Goal: Communication & Community: Answer question/provide support

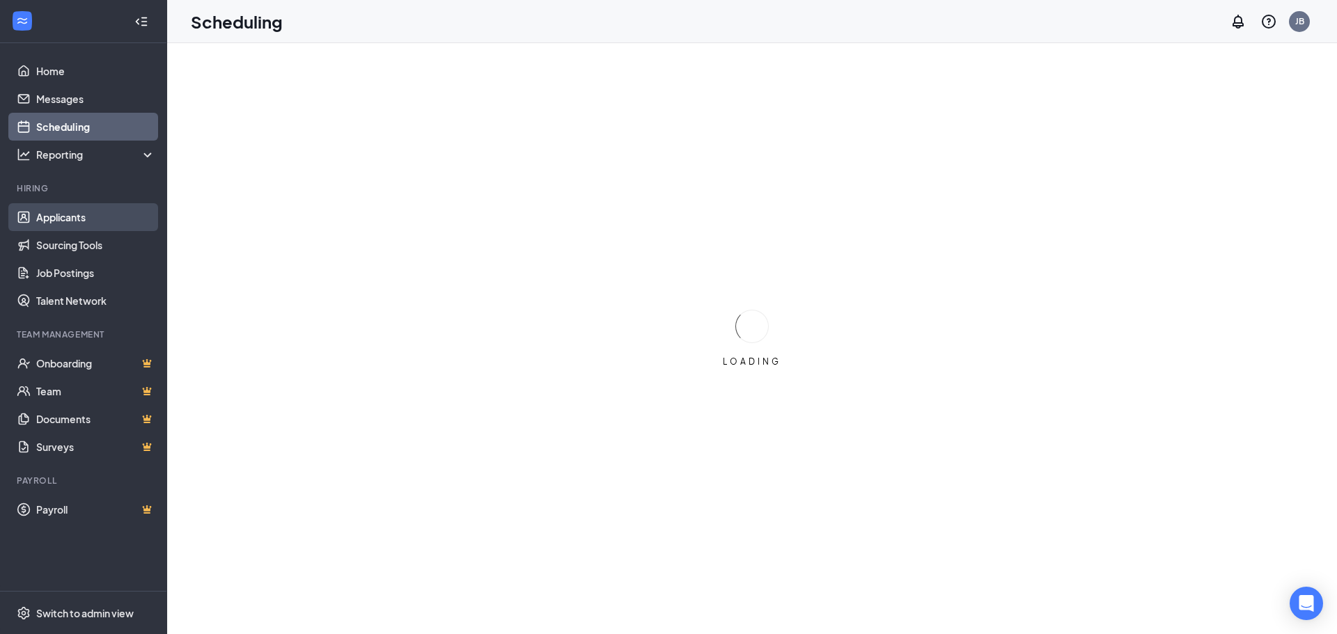
click at [68, 217] on link "Applicants" at bounding box center [95, 217] width 119 height 28
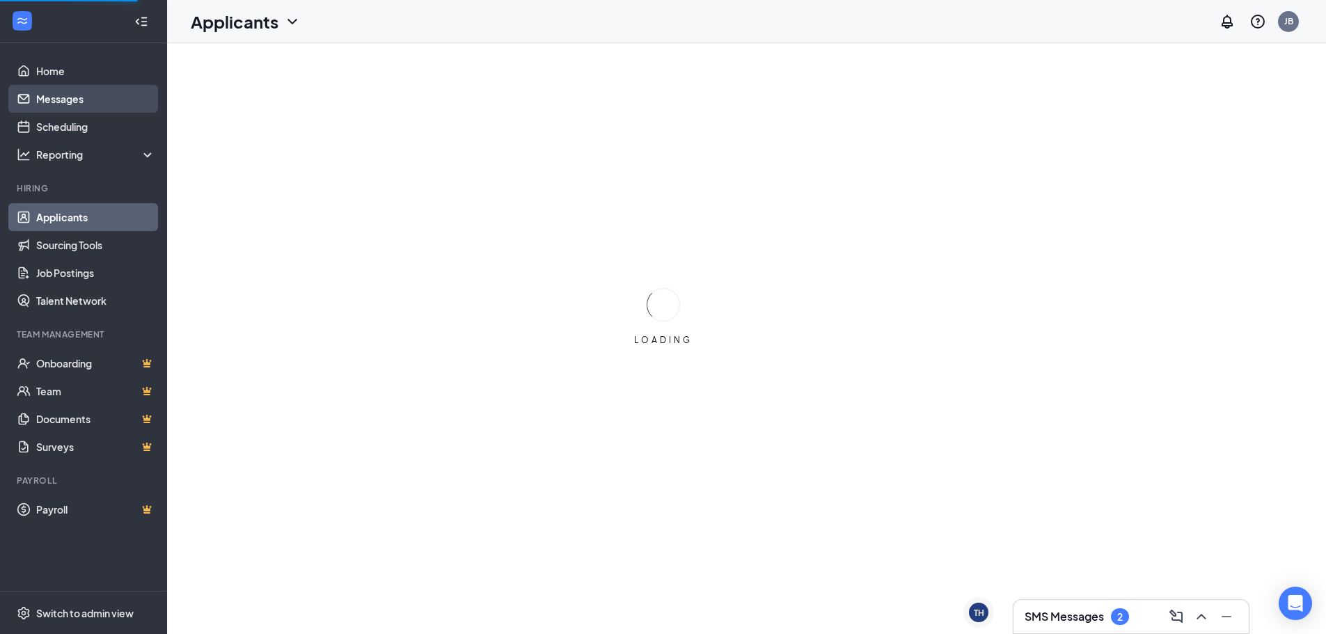
click at [67, 96] on link "Messages" at bounding box center [95, 99] width 119 height 28
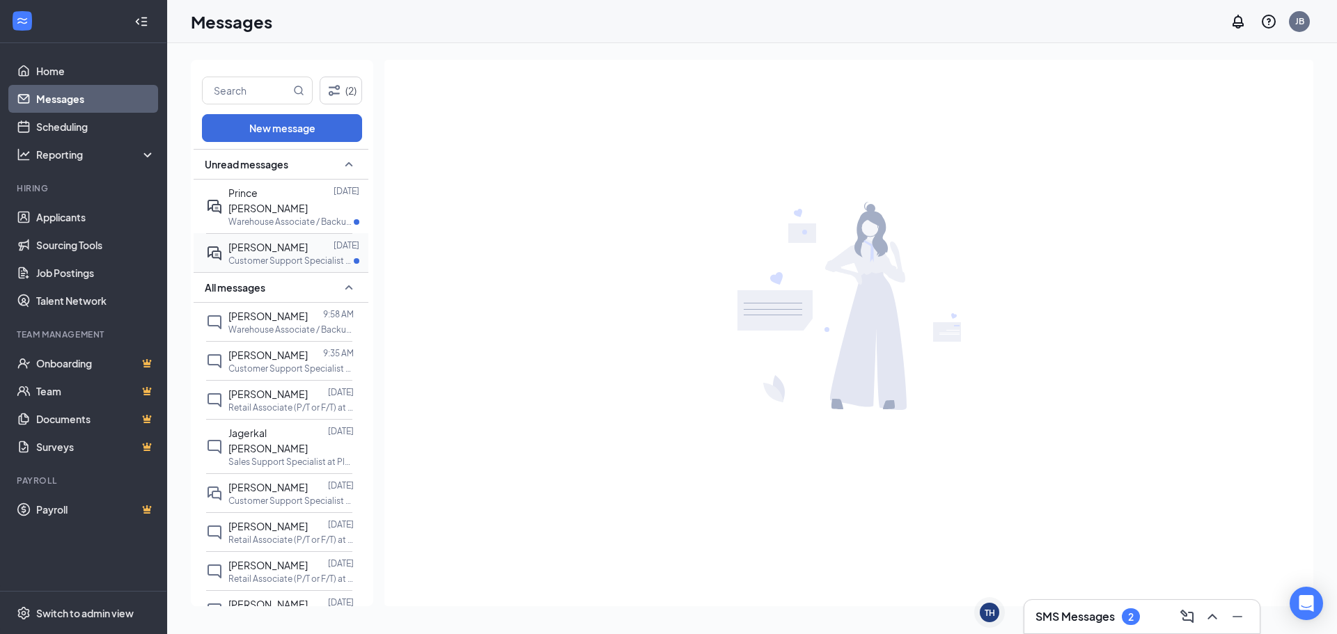
click at [308, 239] on div at bounding box center [321, 246] width 26 height 15
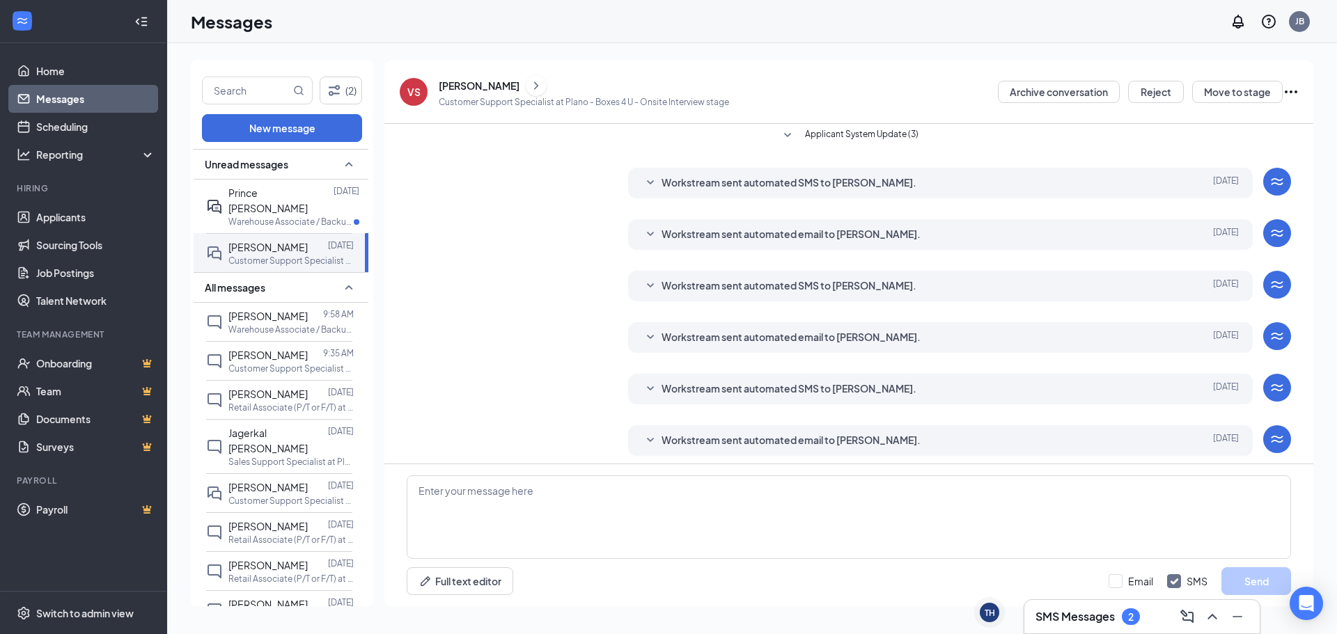
scroll to position [129, 0]
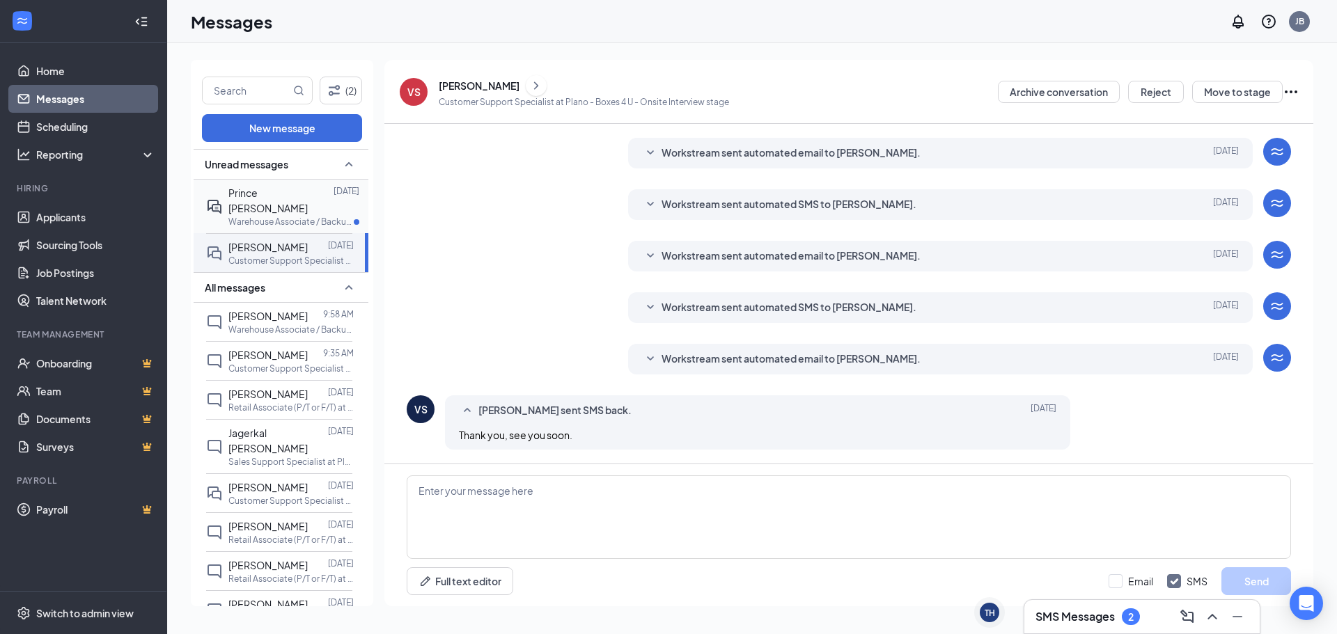
click at [251, 192] on span "Prince [PERSON_NAME]" at bounding box center [267, 201] width 79 height 28
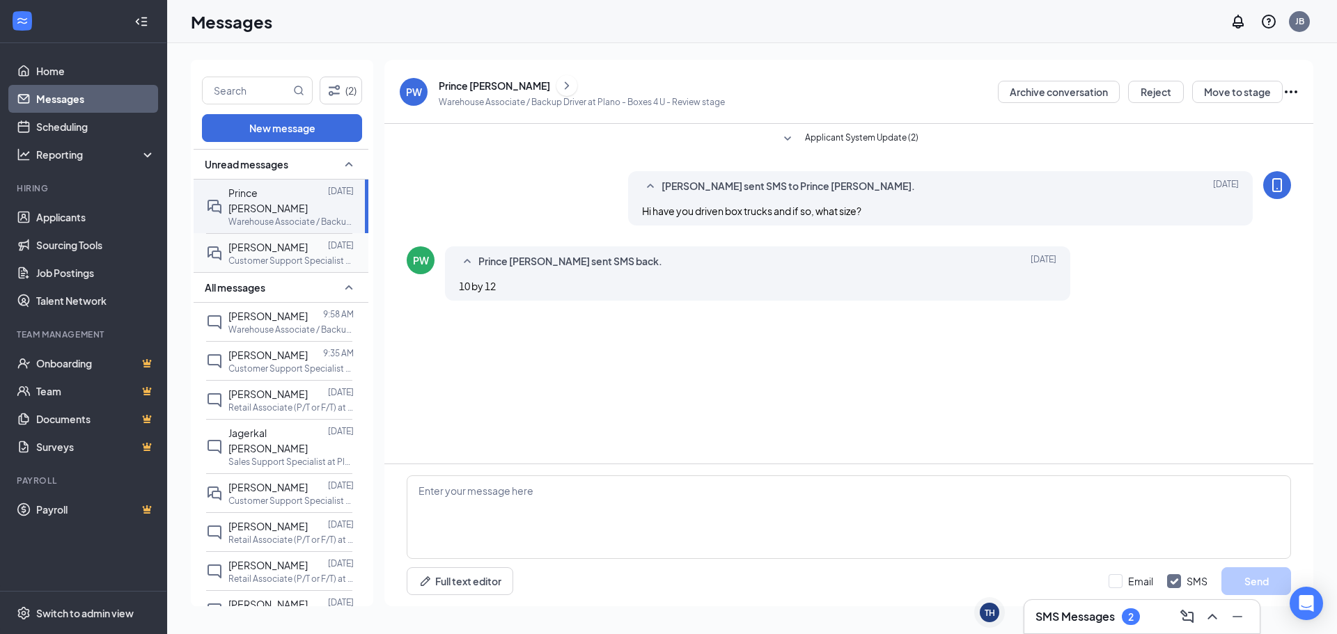
click at [269, 241] on span "[PERSON_NAME]" at bounding box center [267, 247] width 79 height 13
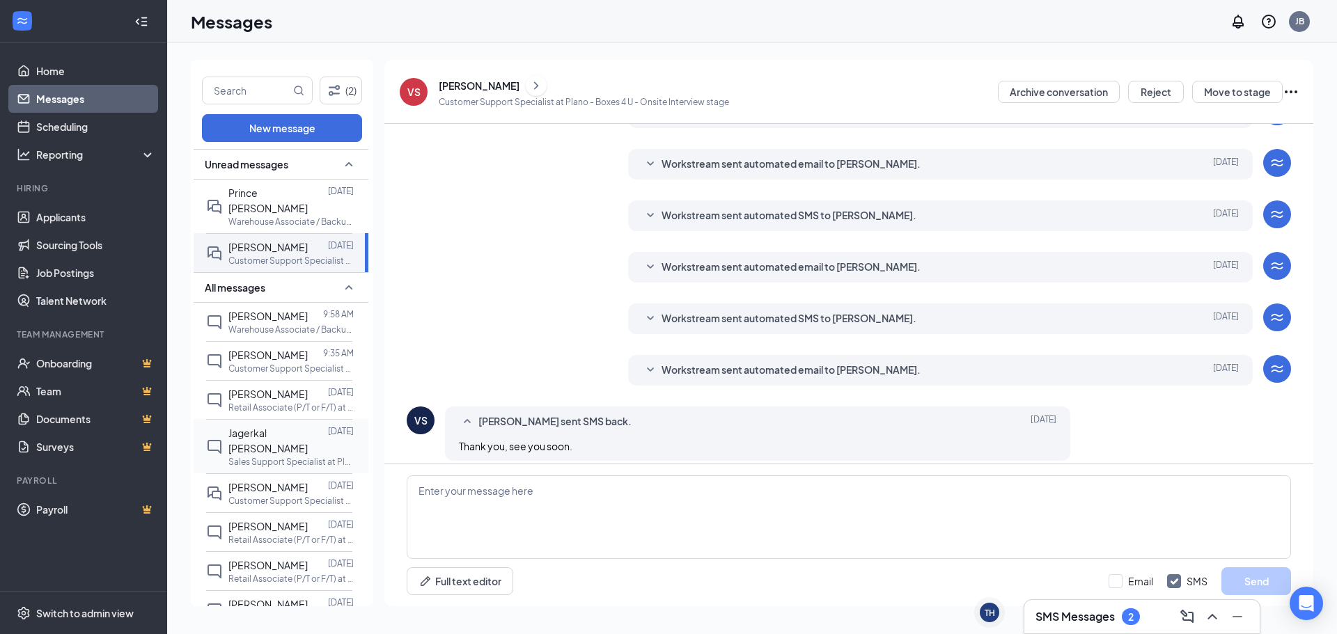
scroll to position [129, 0]
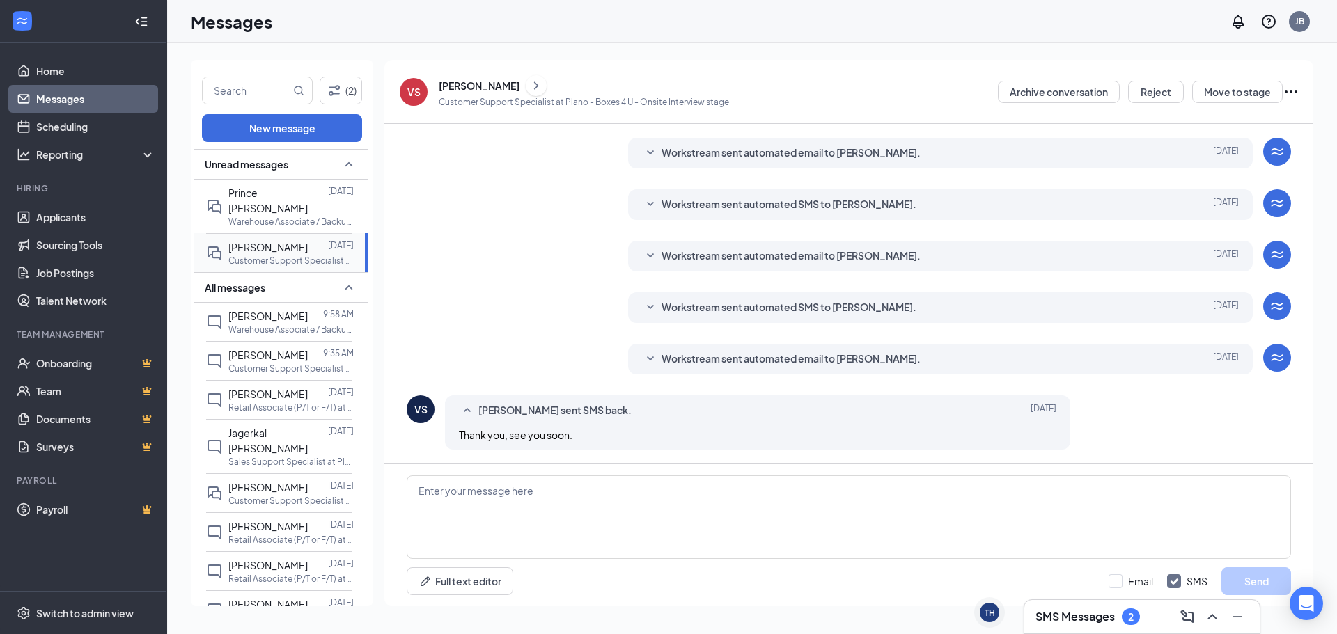
click at [254, 241] on span "[PERSON_NAME]" at bounding box center [267, 247] width 79 height 13
click at [258, 308] on div "[PERSON_NAME]" at bounding box center [267, 315] width 79 height 15
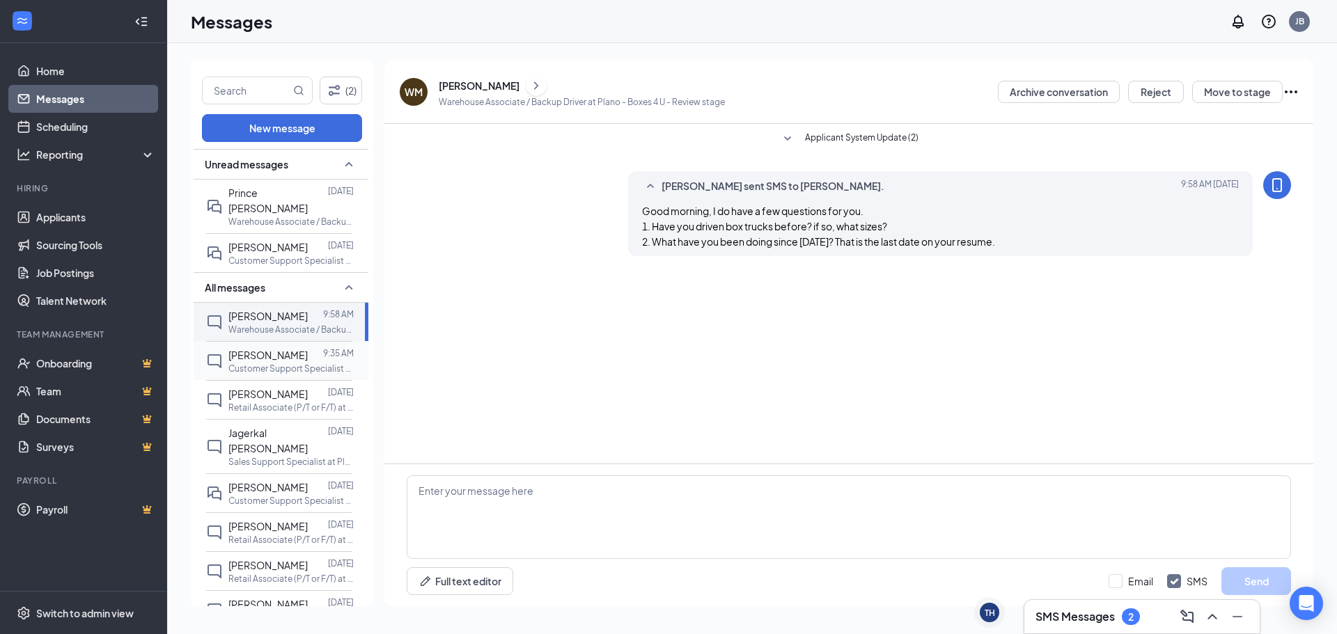
click at [251, 349] on span "[PERSON_NAME]" at bounding box center [267, 355] width 79 height 13
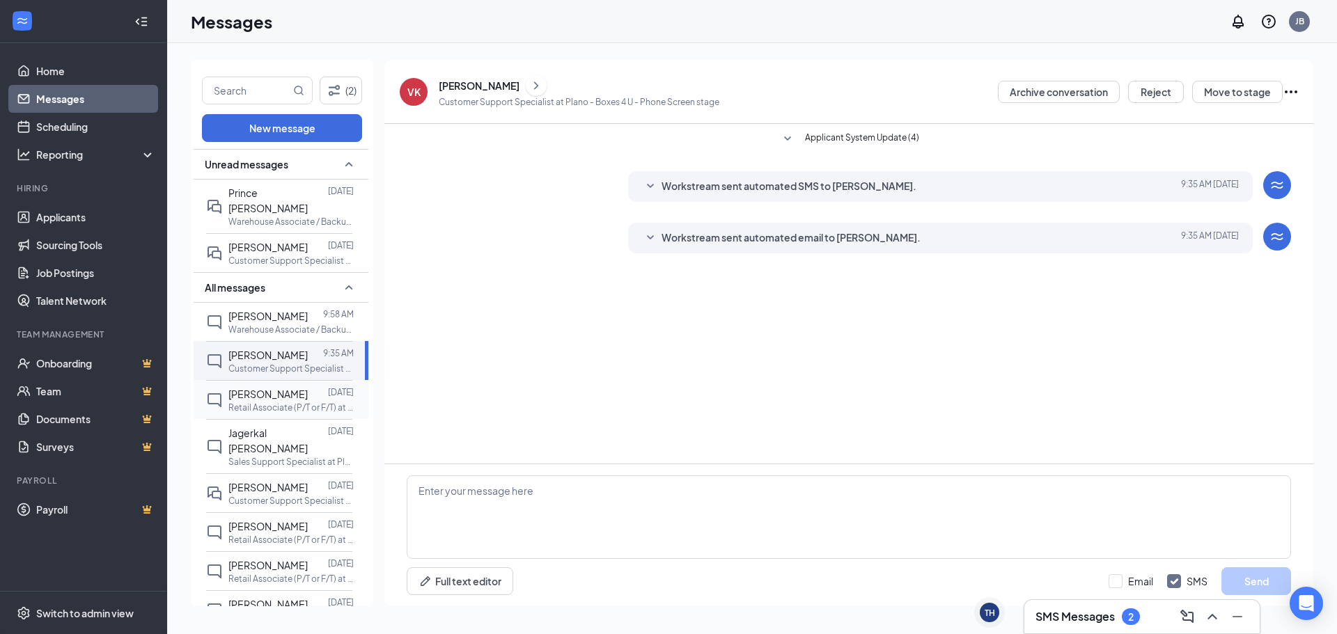
click at [248, 388] on span "[PERSON_NAME]" at bounding box center [267, 394] width 79 height 13
click at [257, 438] on span "Jagerkal [PERSON_NAME]" at bounding box center [267, 441] width 79 height 28
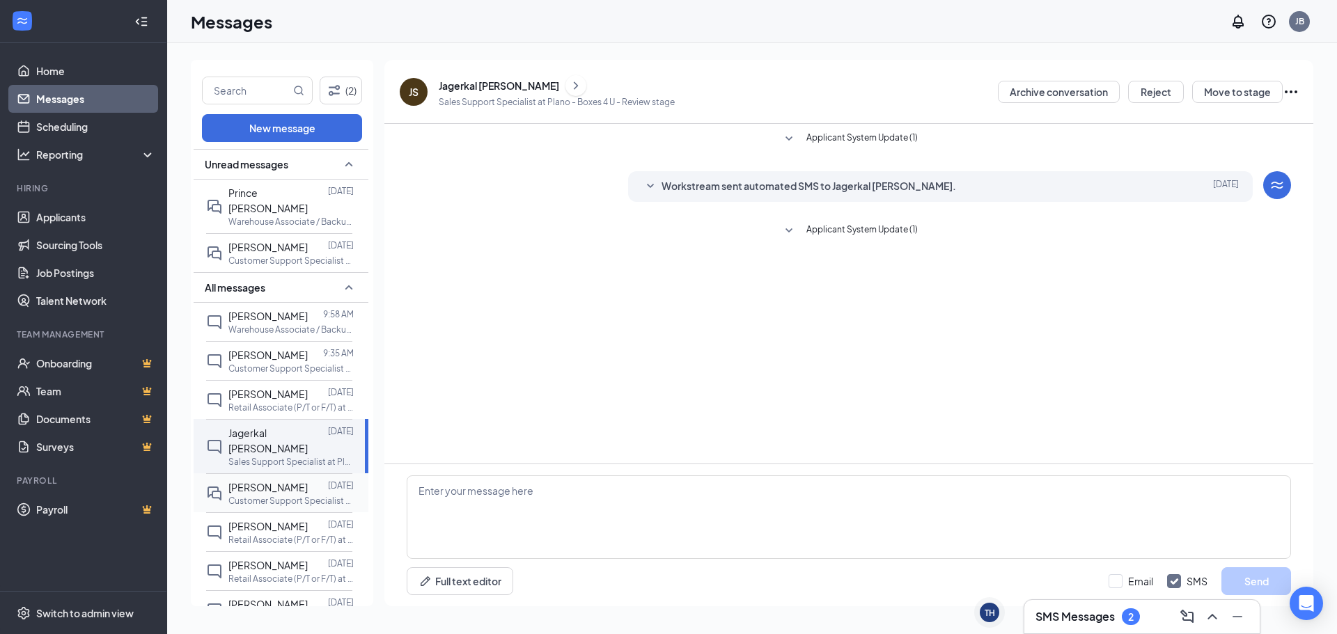
click at [262, 481] on span "[PERSON_NAME]" at bounding box center [267, 487] width 79 height 13
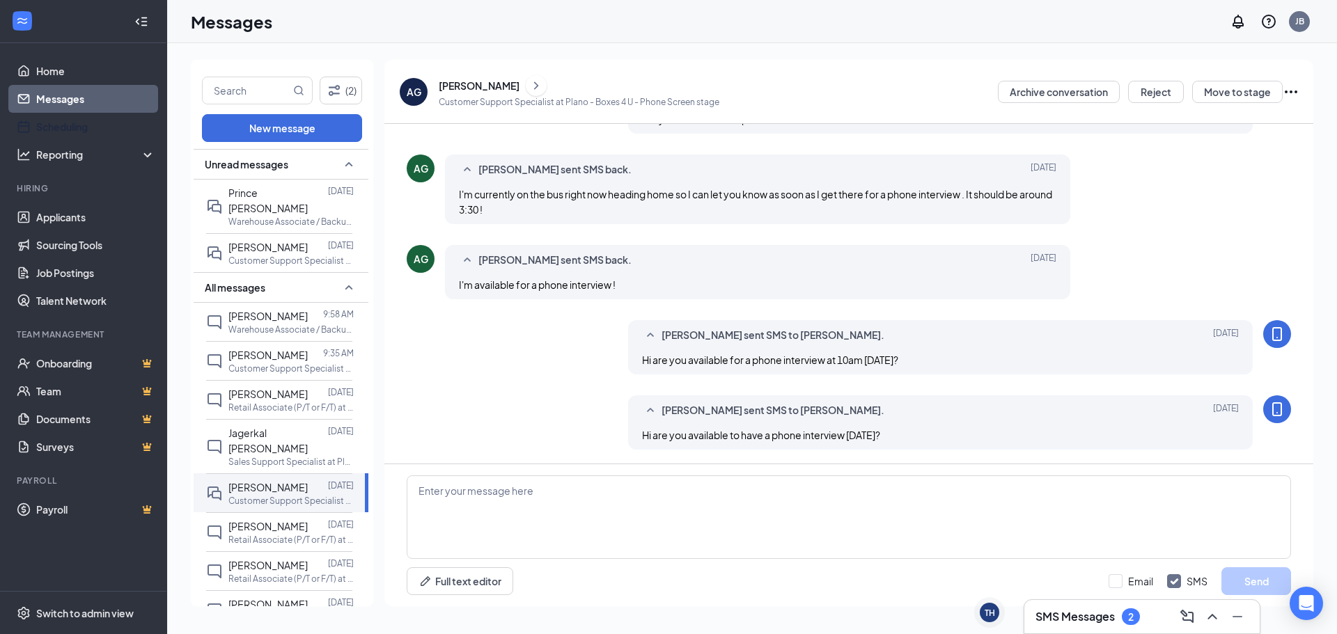
scroll to position [436, 0]
click at [58, 97] on link "Messages" at bounding box center [95, 99] width 119 height 28
click at [272, 363] on p "Customer Support Specialist at Plano - Boxes 4 U" at bounding box center [290, 369] width 125 height 12
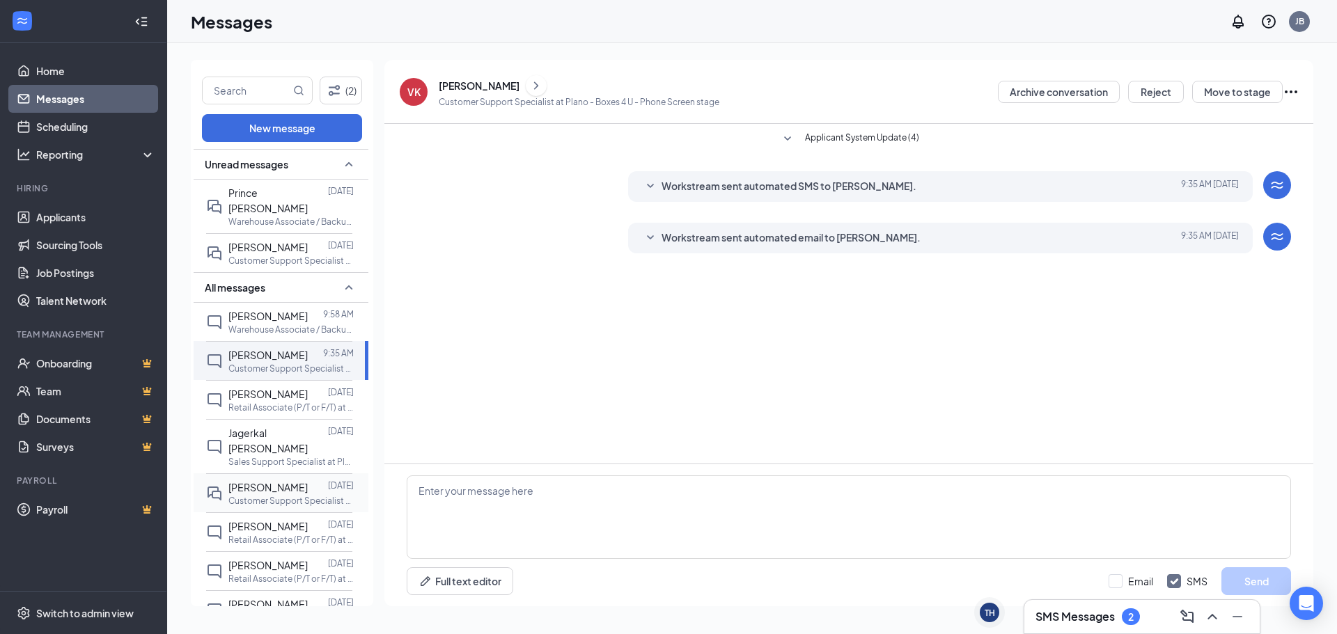
click at [266, 481] on span "[PERSON_NAME]" at bounding box center [267, 487] width 79 height 13
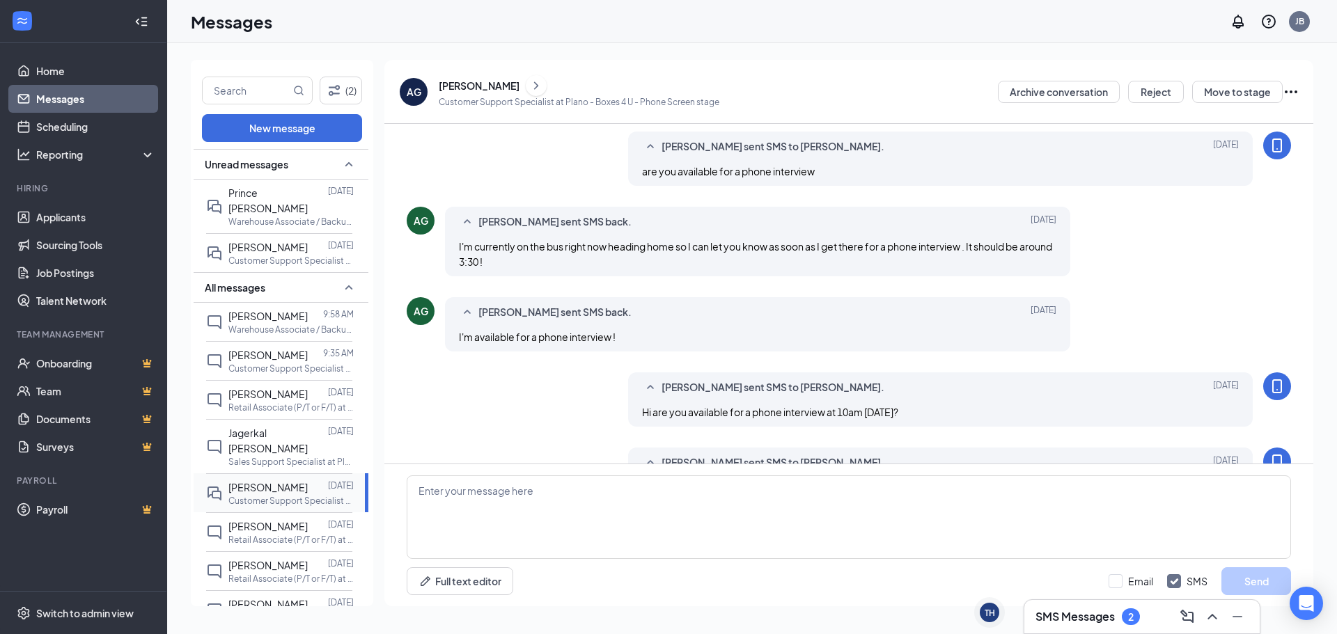
scroll to position [436, 0]
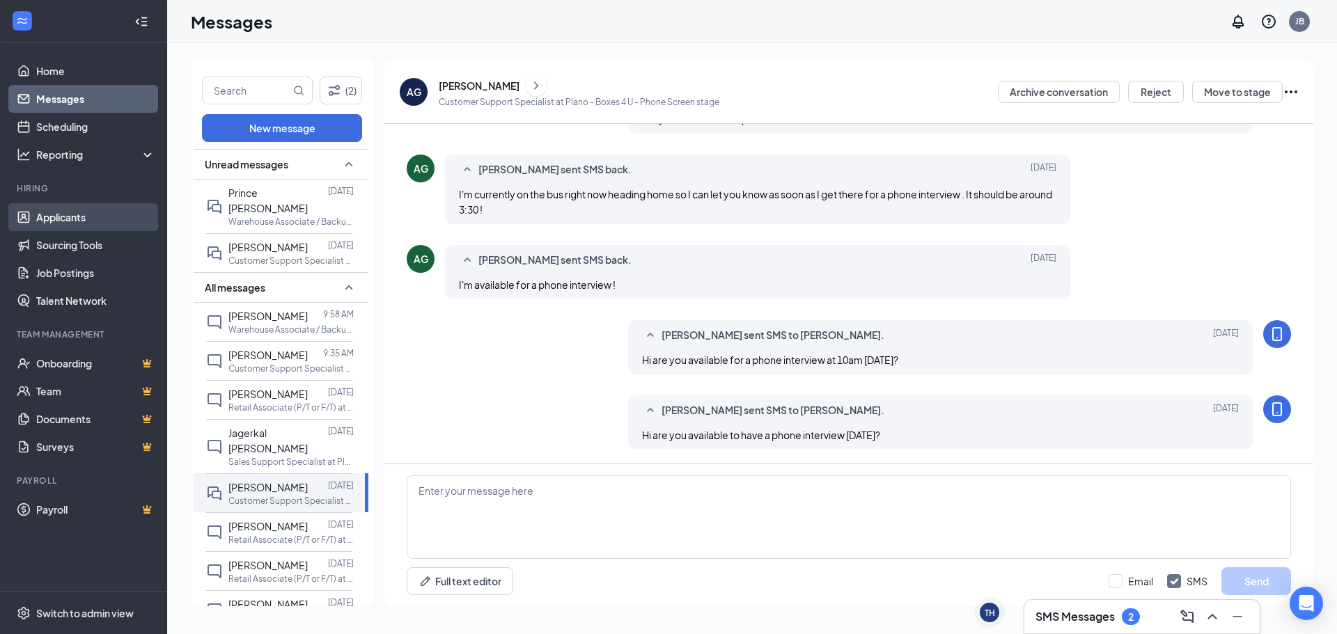
click at [58, 216] on link "Applicants" at bounding box center [95, 217] width 119 height 28
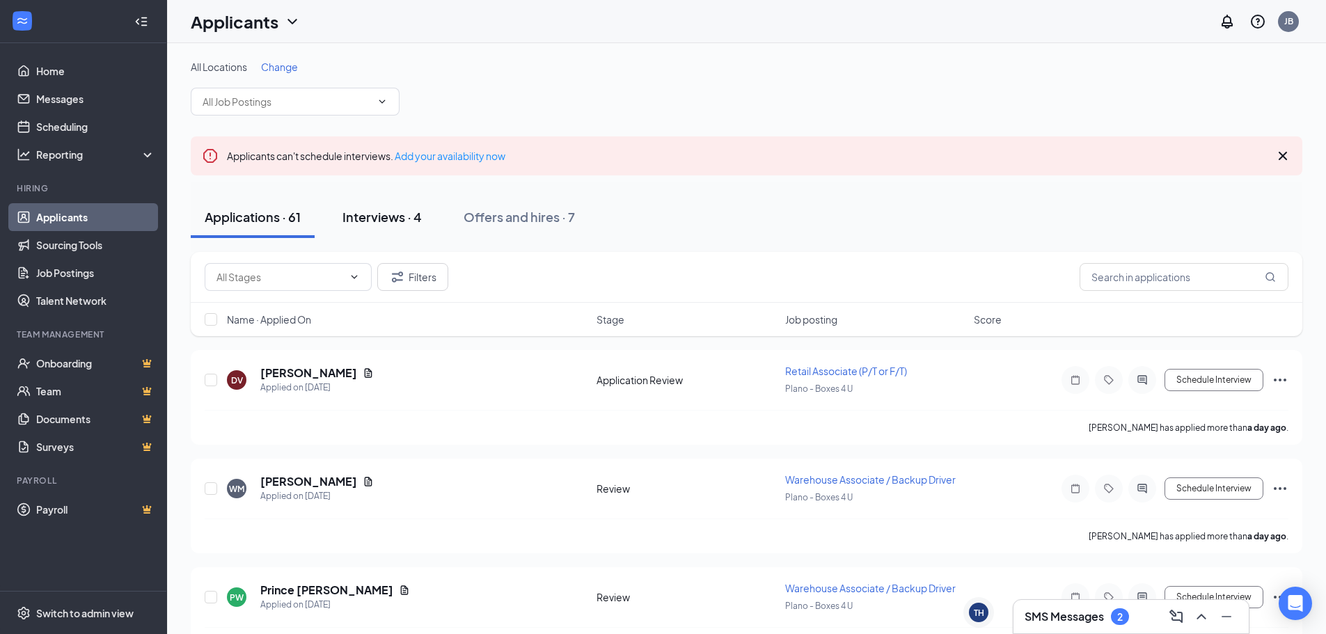
click at [416, 222] on div "Interviews · 4" at bounding box center [382, 216] width 79 height 17
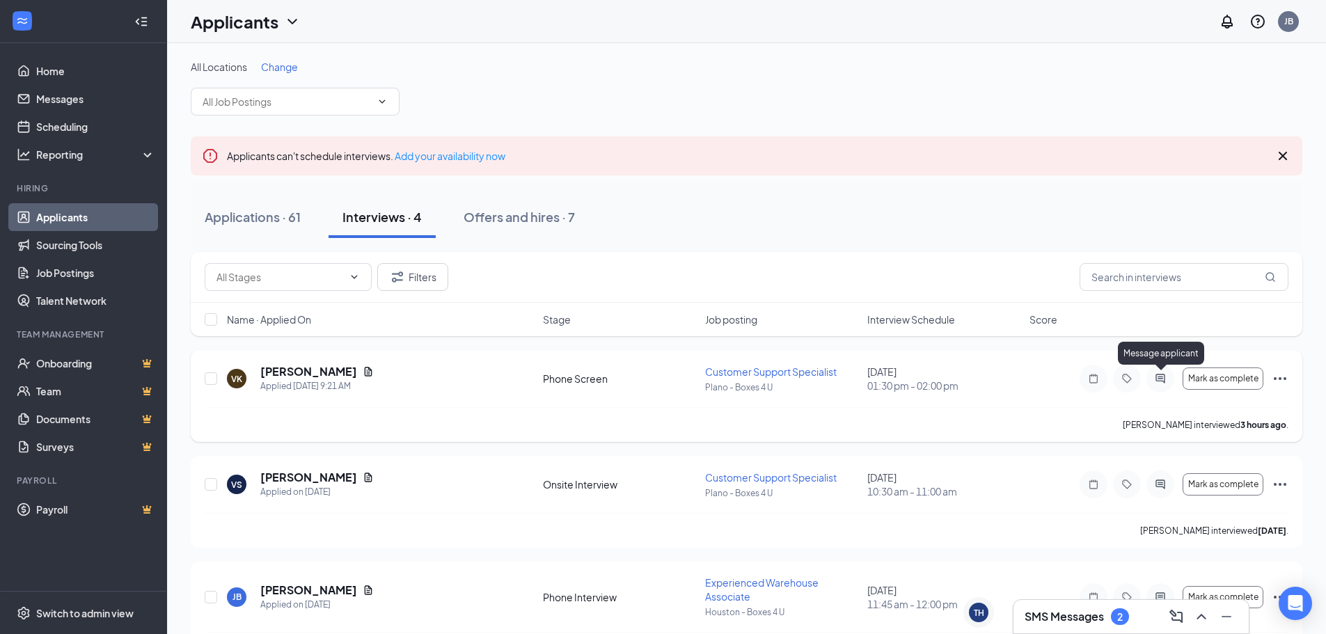
click at [1158, 382] on icon "ActiveChat" at bounding box center [1160, 378] width 9 height 9
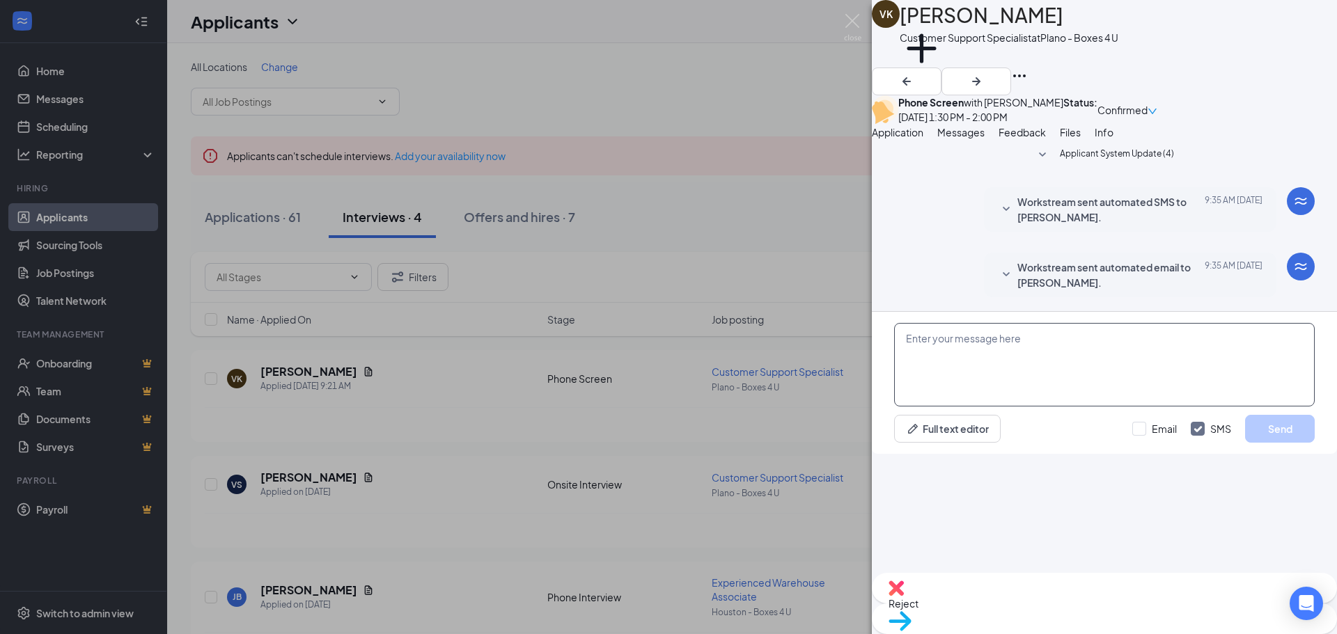
click at [1025, 407] on textarea at bounding box center [1104, 365] width 421 height 84
type textarea "Hi, Sorry I missed our phone interview [DATE]! are you available [DATE], in the…"
click at [1256, 443] on button "Send" at bounding box center [1280, 429] width 70 height 28
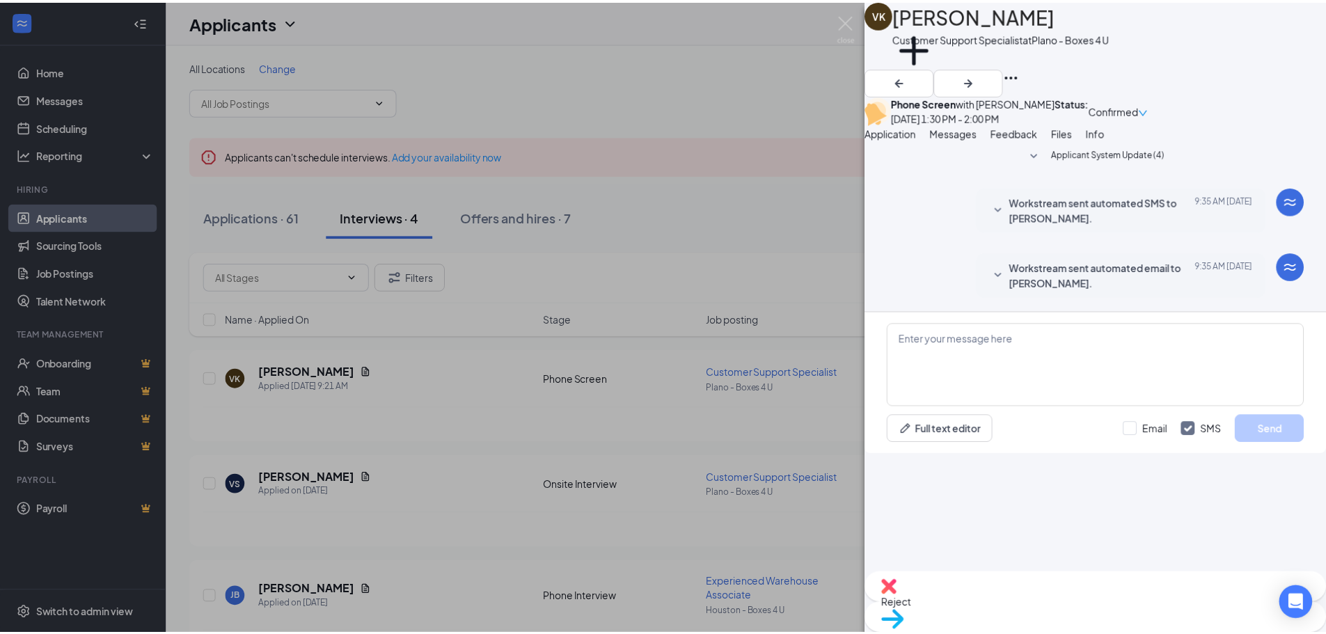
scroll to position [37, 0]
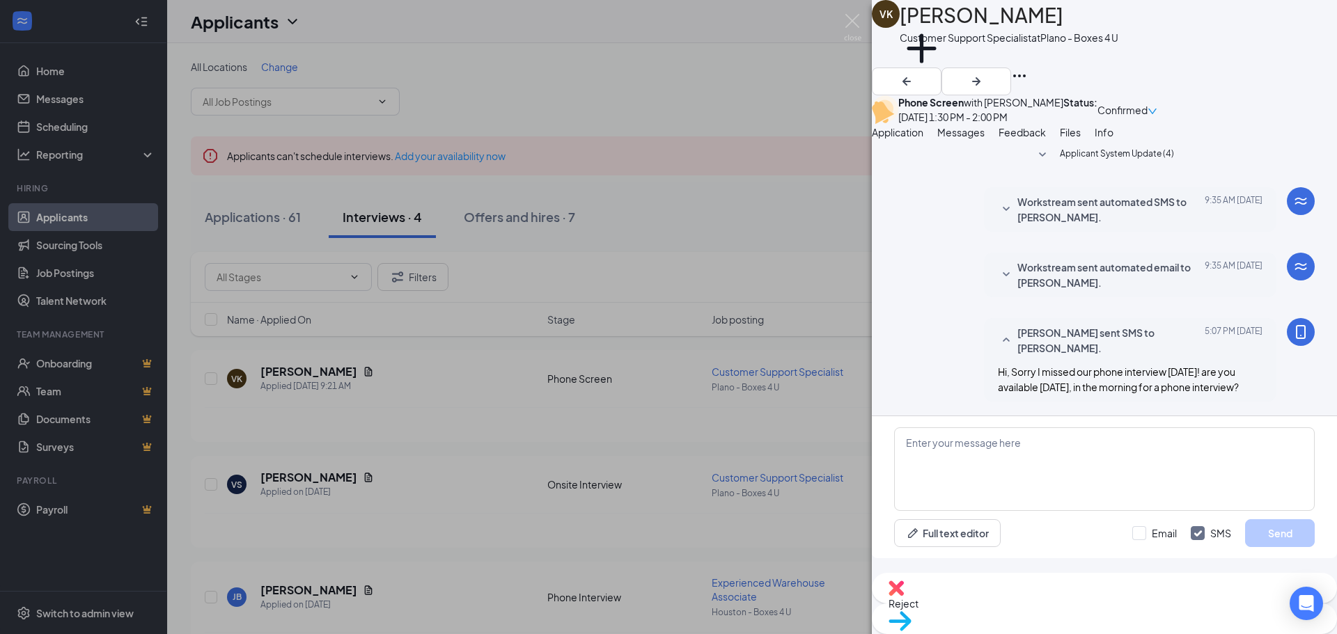
click at [473, 549] on div "VK [PERSON_NAME] Customer Support Specialist at Plano - Boxes 4 U Add a tag Pho…" at bounding box center [668, 317] width 1337 height 634
